Goal: Navigation & Orientation: Find specific page/section

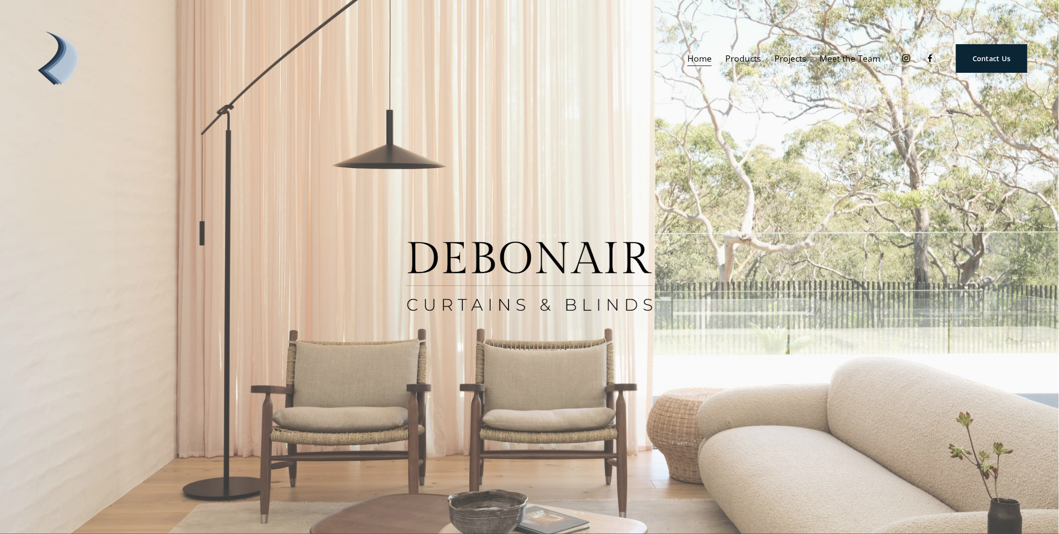
click at [0, 0] on span "Curtains" at bounding box center [0, 0] width 0 height 0
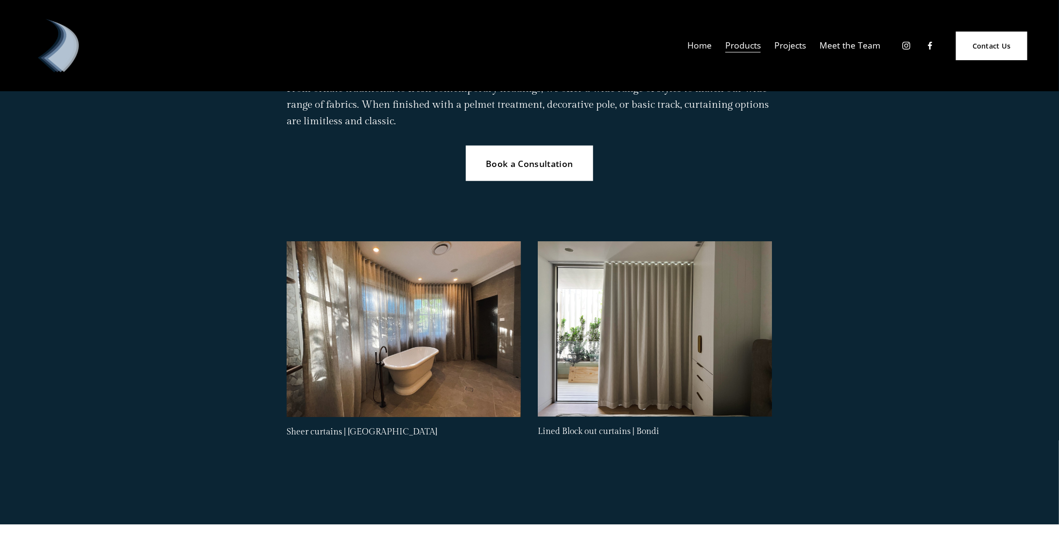
scroll to position [437, 0]
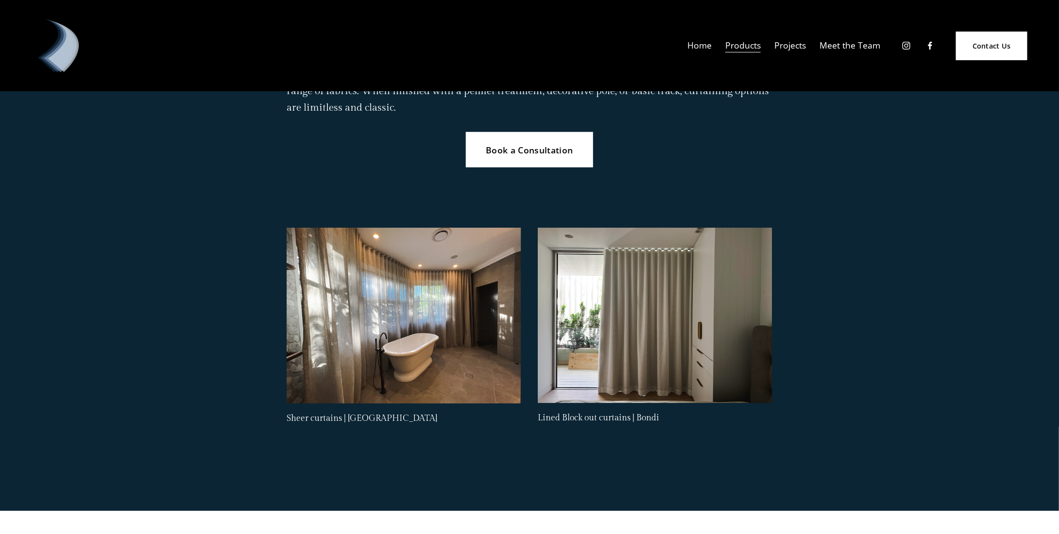
click at [434, 329] on div at bounding box center [404, 316] width 235 height 176
